Goal: Task Accomplishment & Management: Use online tool/utility

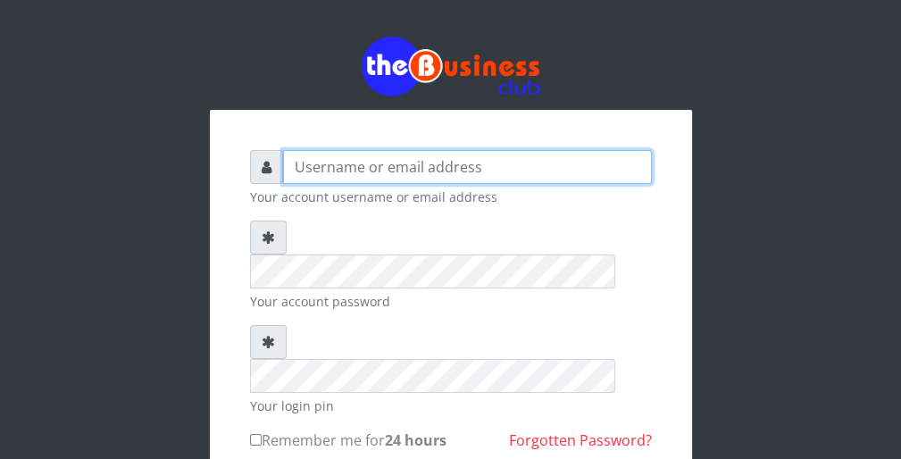
type input "wergbac8"
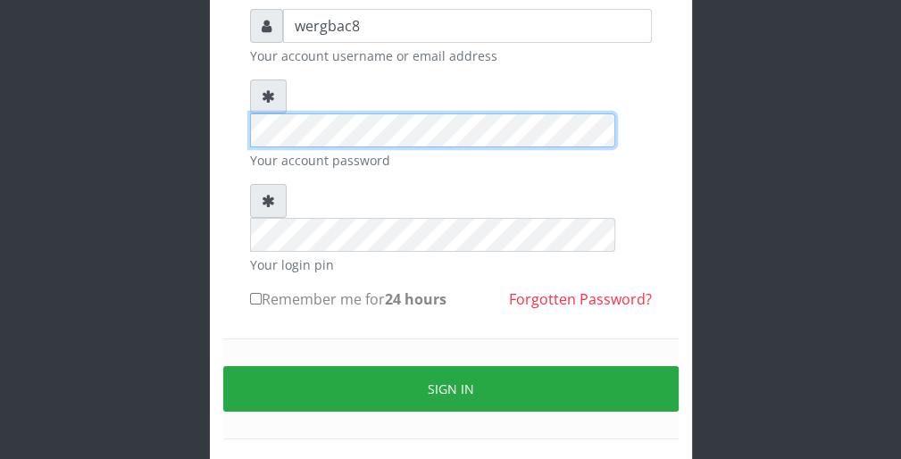
scroll to position [164, 0]
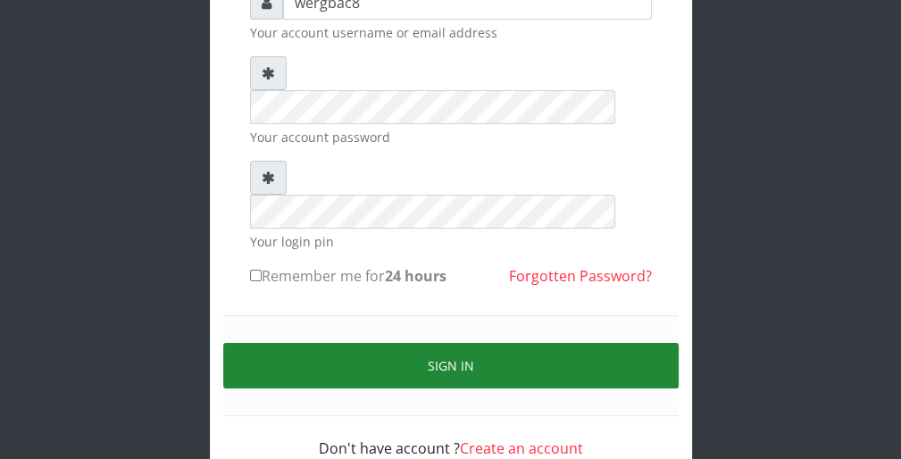
click at [633, 343] on button "Sign in" at bounding box center [451, 366] width 456 height 46
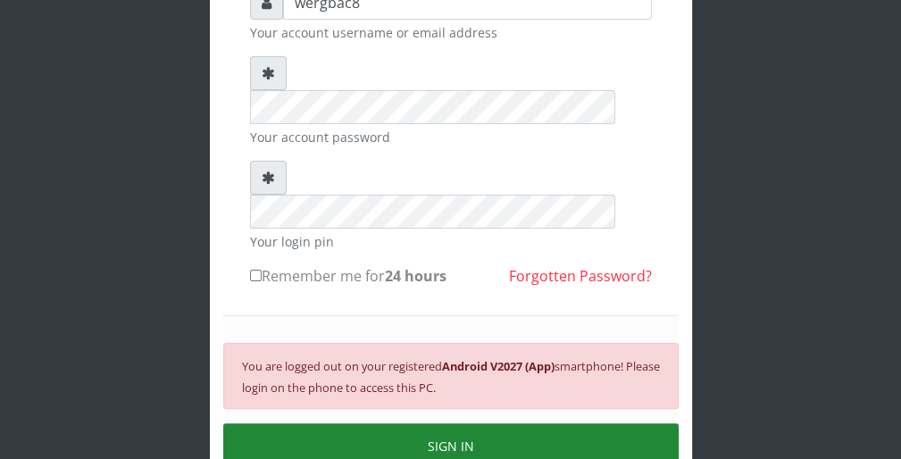
click at [620, 423] on button "SIGN IN" at bounding box center [451, 446] width 456 height 46
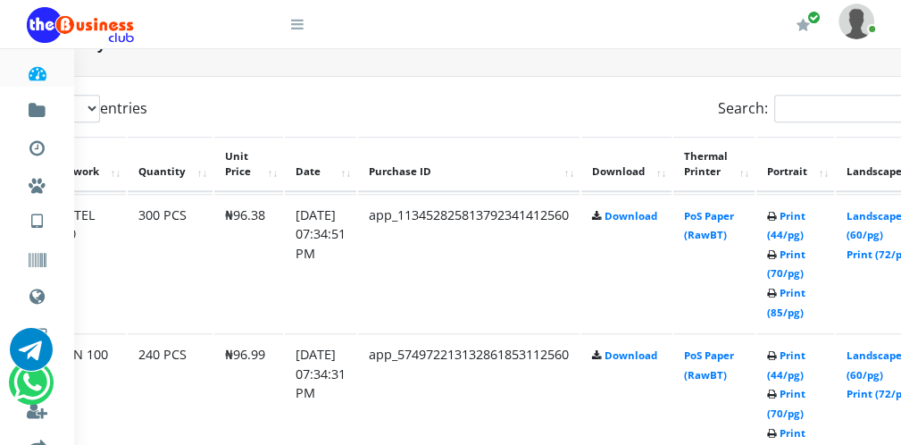
scroll to position [893, 143]
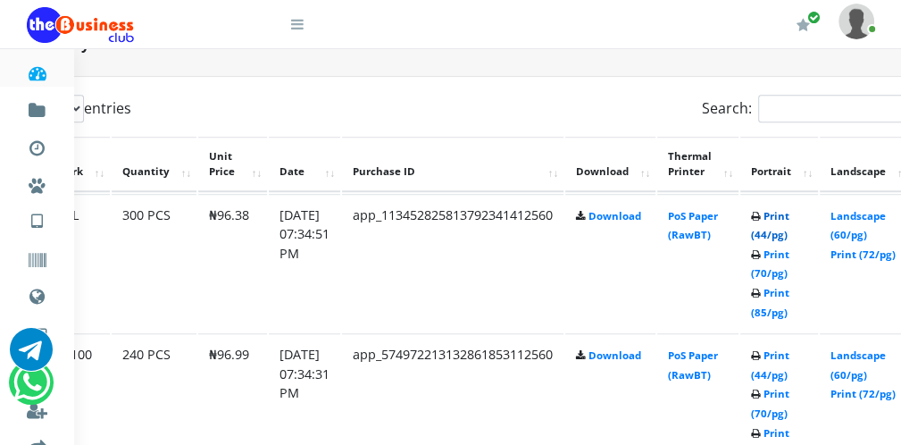
click at [778, 231] on link "Print (44/pg)" at bounding box center [770, 225] width 38 height 33
